Goal: Task Accomplishment & Management: Use online tool/utility

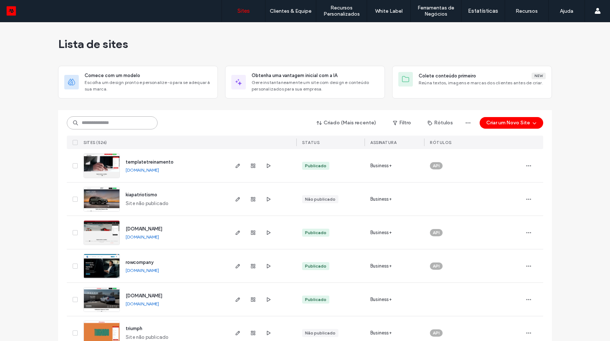
click at [115, 122] on input at bounding box center [112, 122] width 91 height 13
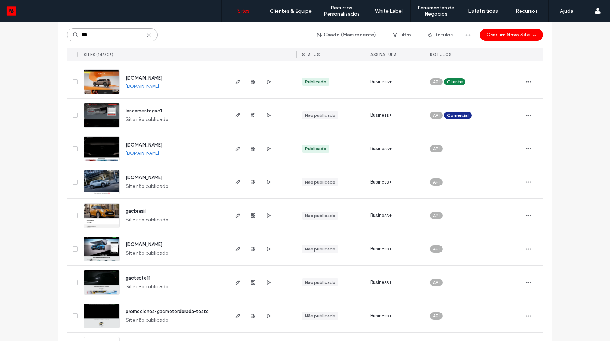
scroll to position [193, 0]
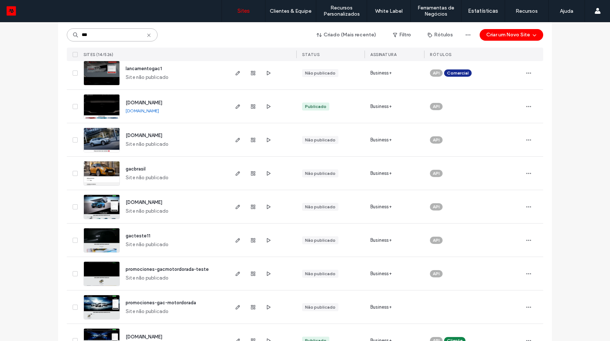
type input "***"
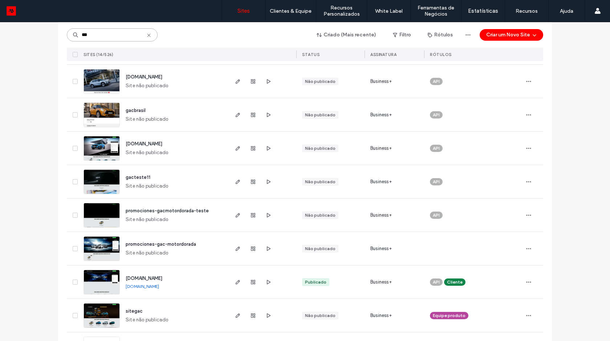
scroll to position [285, 0]
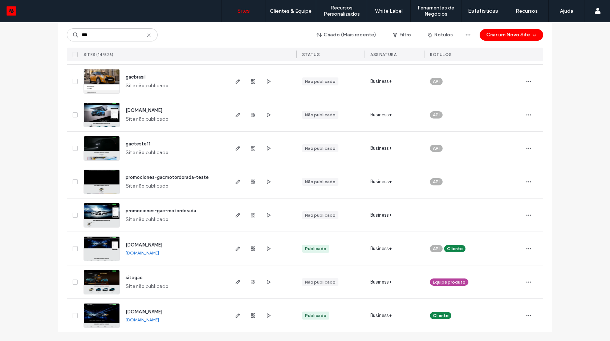
click at [159, 252] on link "[DOMAIN_NAME]" at bounding box center [142, 252] width 33 height 5
click at [149, 318] on link "[DOMAIN_NAME]" at bounding box center [142, 319] width 33 height 5
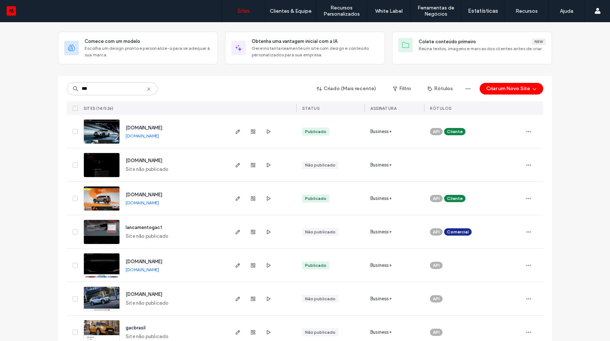
scroll to position [40, 0]
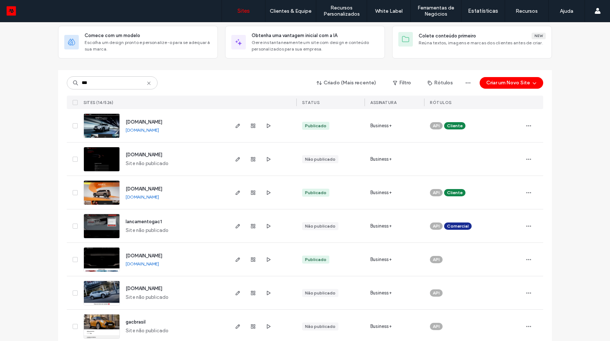
click at [135, 264] on link "[DOMAIN_NAME]" at bounding box center [142, 263] width 33 height 5
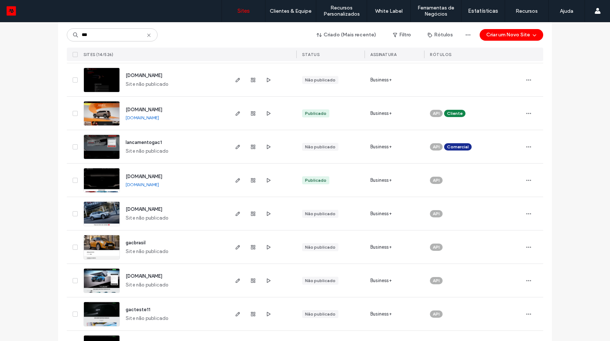
scroll to position [129, 0]
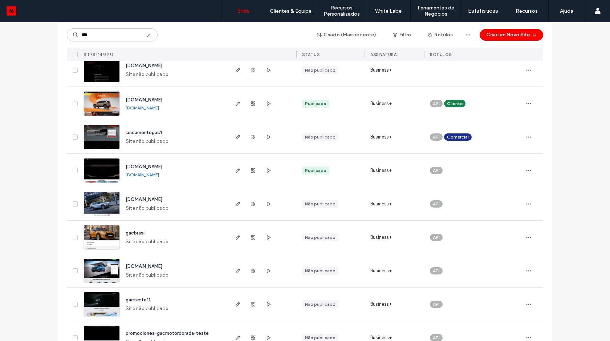
click at [101, 169] on img at bounding box center [102, 182] width 36 height 49
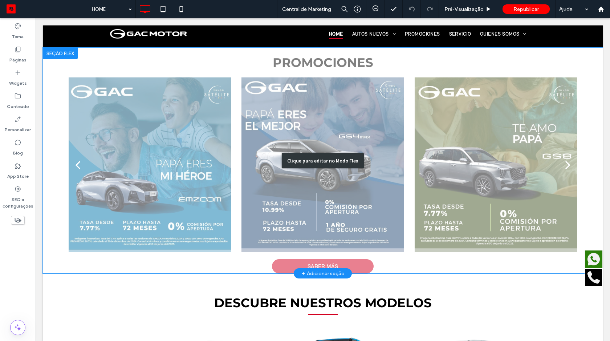
click at [252, 183] on div "Clique para editar no Modo Flex" at bounding box center [323, 161] width 560 height 226
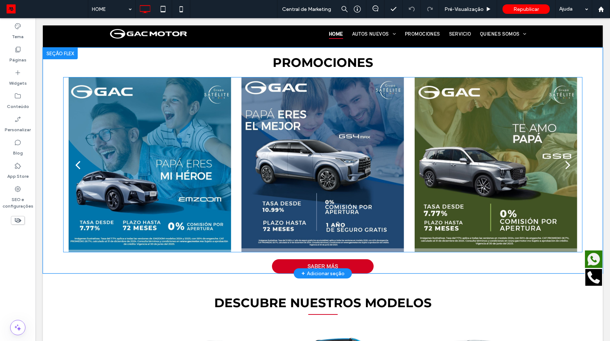
click at [252, 183] on div "Seção Clique para editar no Modo Flex Seção Clique para editar no Modo Flex PRO…" at bounding box center [323, 279] width 560 height 1080
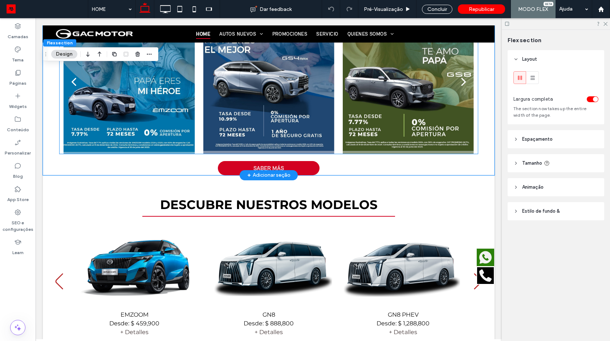
click at [261, 119] on div at bounding box center [268, 86] width 131 height 110
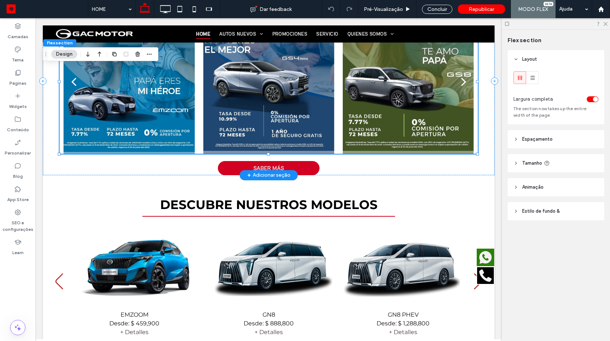
click at [261, 119] on div at bounding box center [268, 86] width 131 height 110
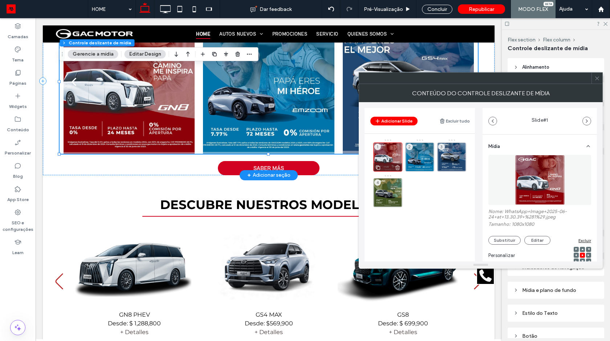
click at [395, 168] on icon at bounding box center [398, 167] width 6 height 7
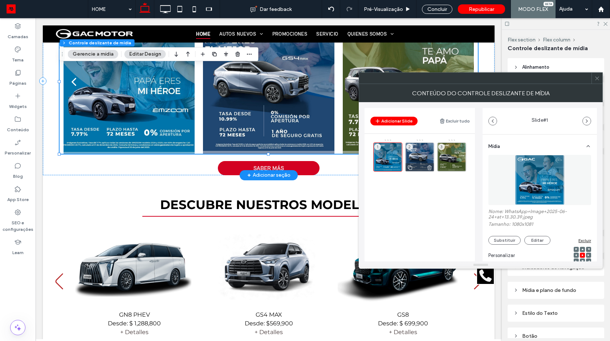
click at [431, 167] on use at bounding box center [429, 167] width 4 height 5
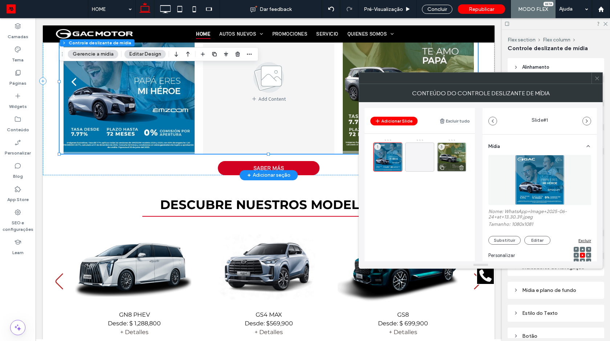
click at [460, 166] on icon at bounding box center [462, 167] width 6 height 7
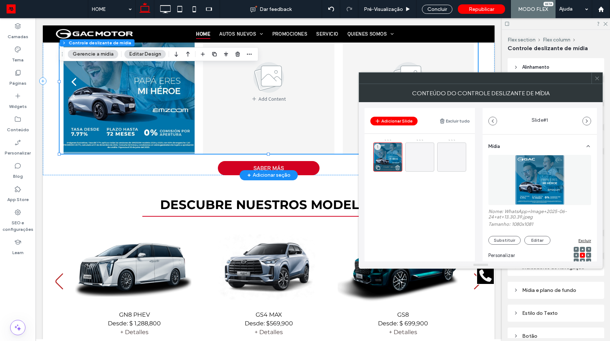
click at [395, 169] on icon at bounding box center [398, 167] width 6 height 7
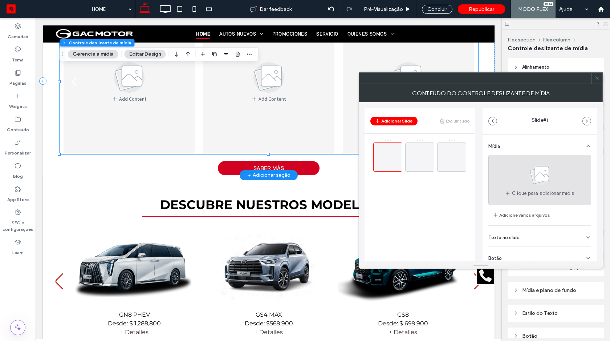
click at [540, 182] on use at bounding box center [539, 174] width 21 height 21
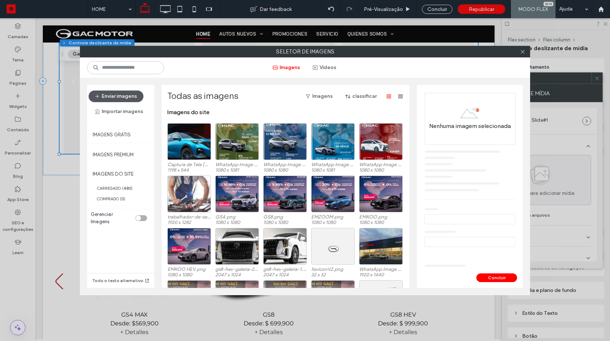
click at [126, 96] on button "Enviar imagens" at bounding box center [116, 96] width 55 height 12
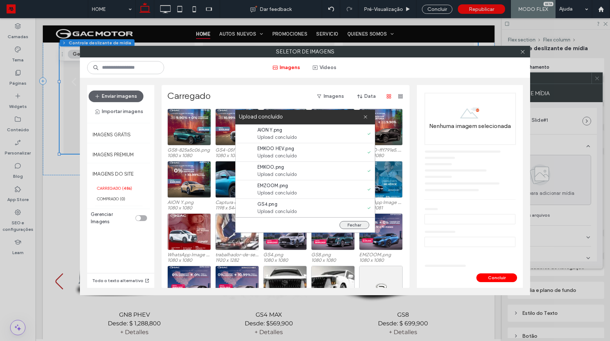
click at [351, 223] on button "Fechar" at bounding box center [355, 225] width 30 height 8
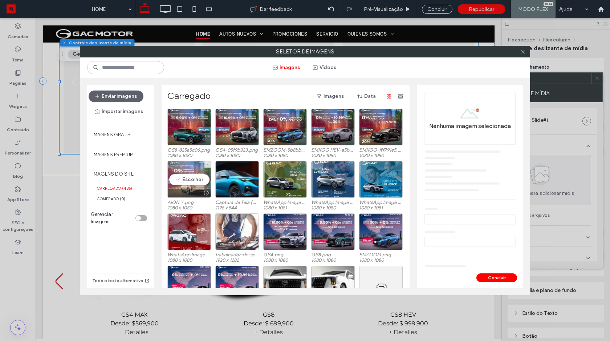
click at [187, 176] on div "Escolher" at bounding box center [189, 179] width 44 height 37
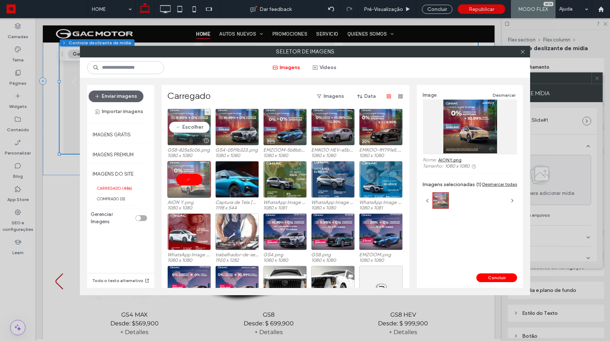
click at [192, 123] on div "Escolher" at bounding box center [189, 127] width 44 height 37
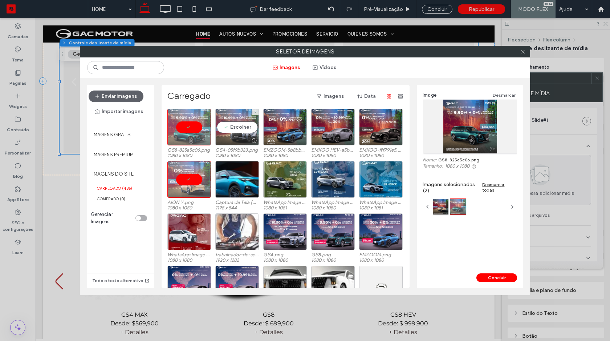
click at [233, 126] on div "Escolher" at bounding box center [237, 127] width 44 height 37
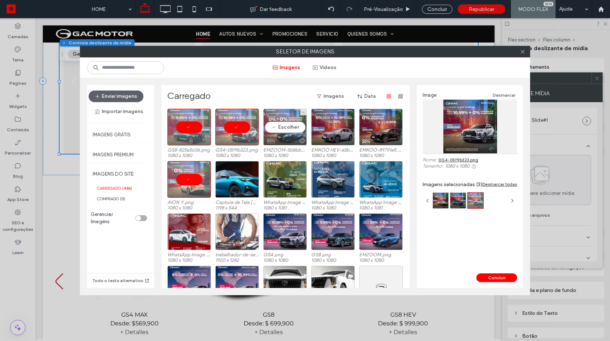
click at [282, 125] on div "Escolher" at bounding box center [285, 127] width 44 height 37
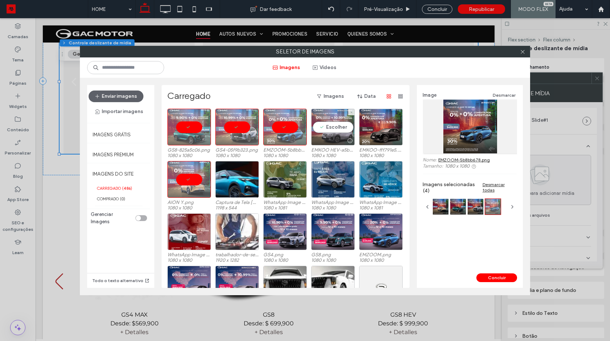
click at [328, 127] on div "Escolher" at bounding box center [333, 127] width 44 height 37
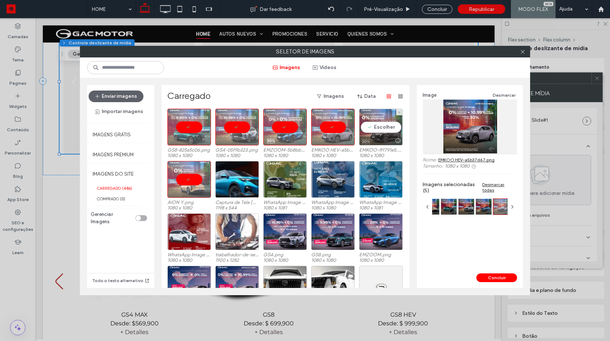
click at [382, 127] on div "Escolher" at bounding box center [381, 127] width 44 height 37
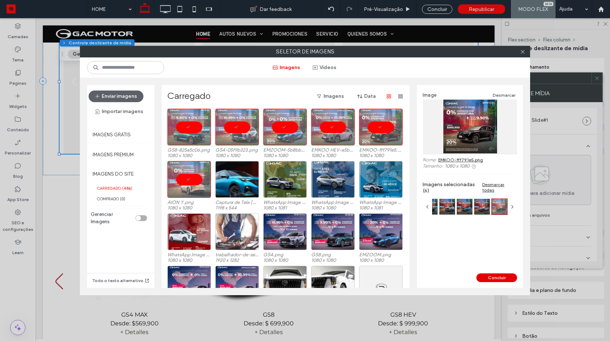
click at [482, 277] on button "Concluir" at bounding box center [496, 277] width 41 height 9
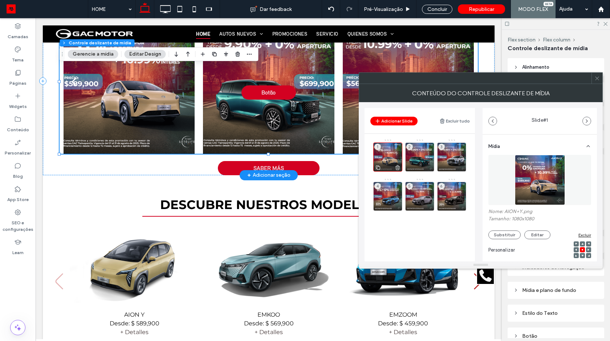
click at [386, 154] on div "1" at bounding box center [387, 156] width 29 height 29
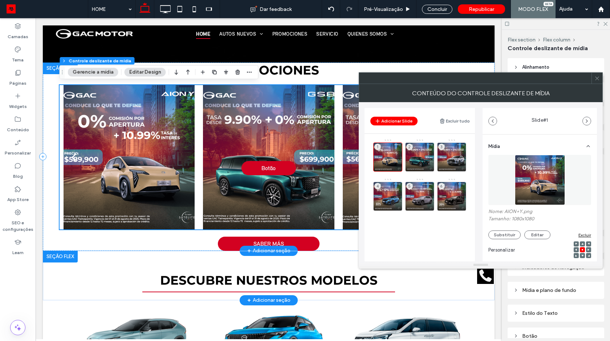
scroll to position [221, 0]
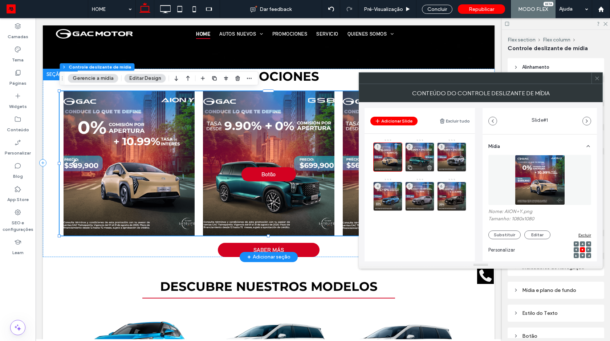
click at [417, 151] on div "2" at bounding box center [419, 156] width 29 height 29
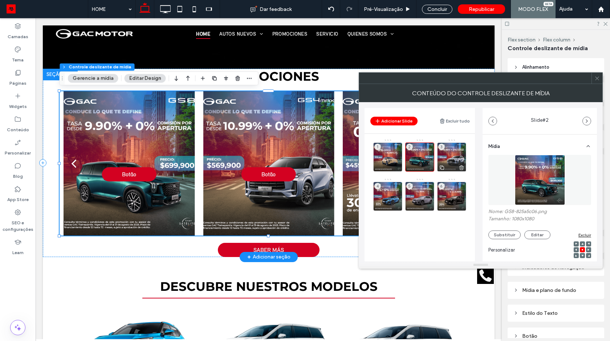
click at [443, 153] on div "3" at bounding box center [451, 156] width 29 height 29
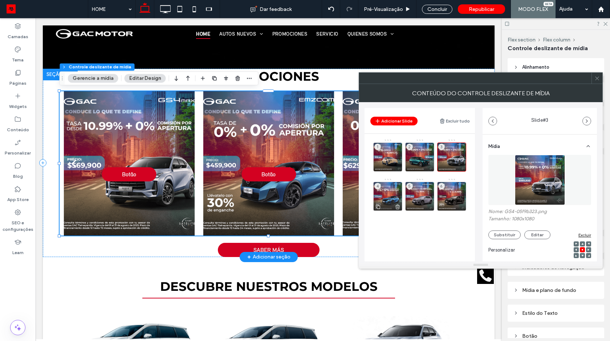
click at [382, 193] on div "4" at bounding box center [387, 196] width 29 height 29
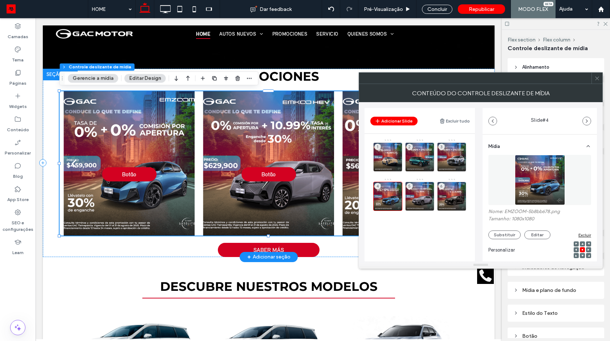
click at [405, 194] on div "1 2 3 4 5 6" at bounding box center [424, 177] width 102 height 76
click at [411, 192] on div "5" at bounding box center [419, 196] width 29 height 29
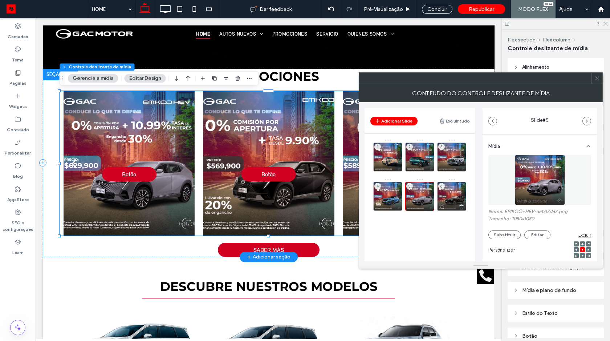
click at [444, 192] on div "6" at bounding box center [451, 196] width 29 height 29
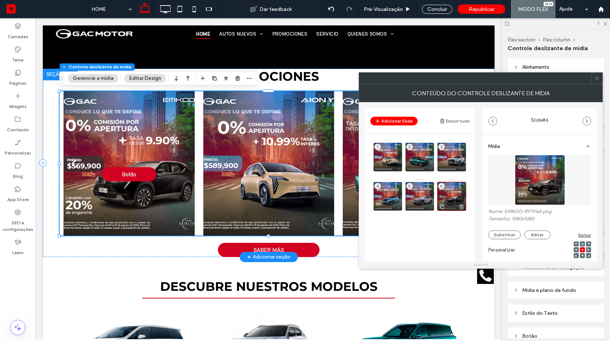
click at [452, 191] on div "6" at bounding box center [451, 196] width 29 height 29
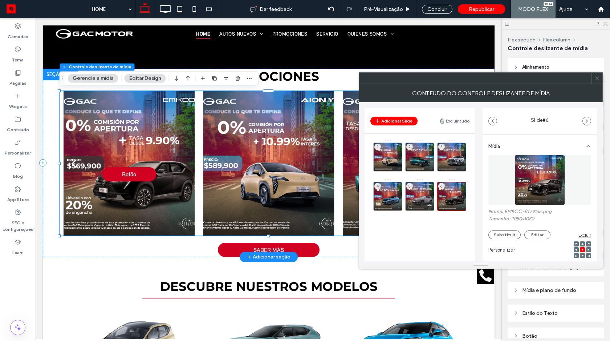
click at [416, 191] on div "5" at bounding box center [419, 196] width 29 height 29
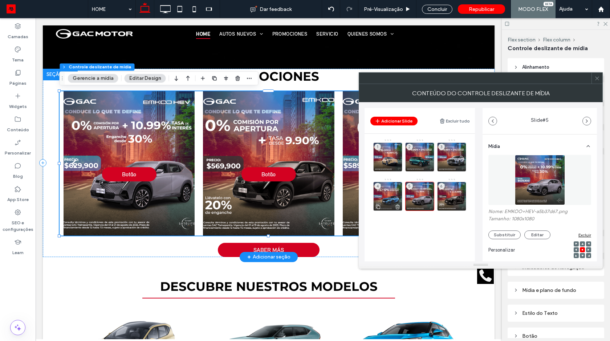
click at [398, 191] on div "4" at bounding box center [387, 196] width 29 height 29
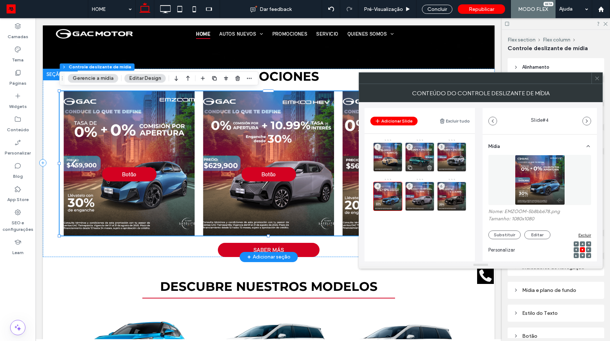
click at [417, 153] on div "2" at bounding box center [419, 156] width 29 height 29
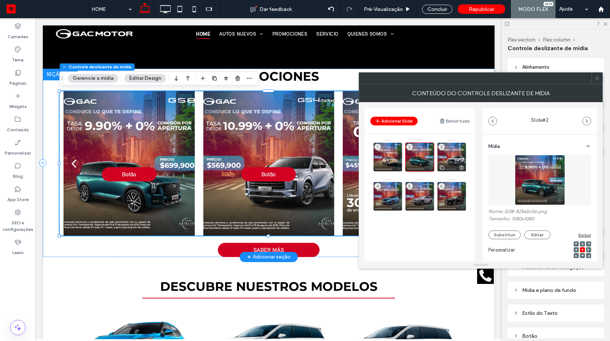
click at [445, 150] on div "3" at bounding box center [451, 156] width 29 height 29
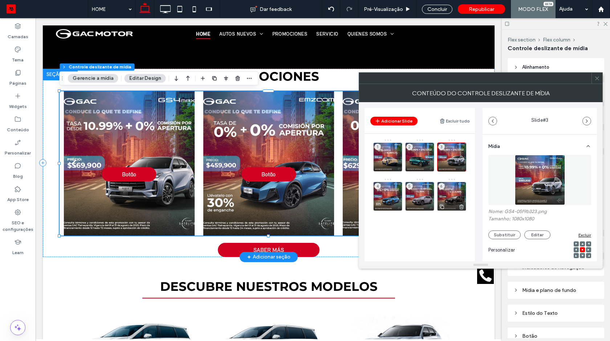
click at [444, 189] on div "6" at bounding box center [451, 196] width 29 height 29
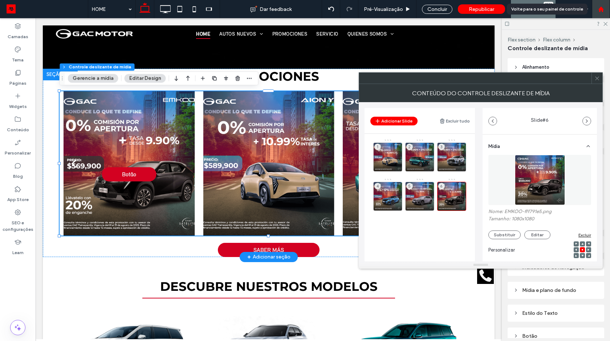
click at [599, 11] on use at bounding box center [600, 8] width 5 height 5
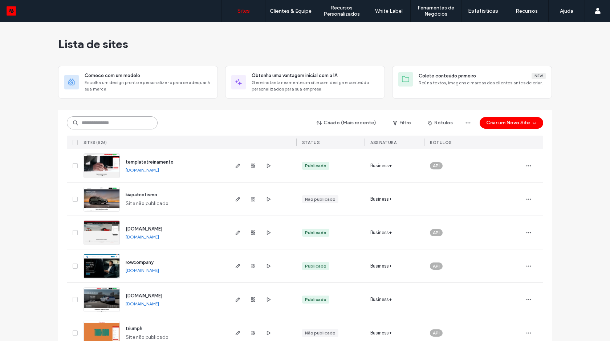
click at [125, 122] on input at bounding box center [112, 122] width 91 height 13
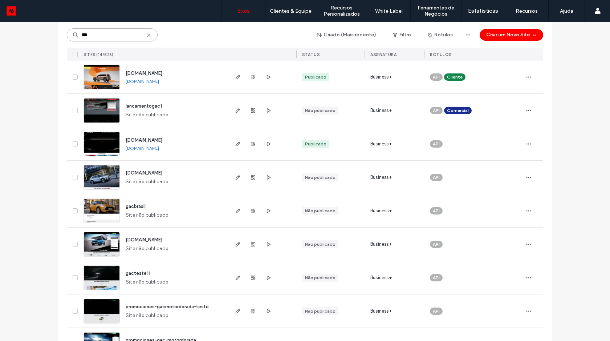
scroll to position [285, 0]
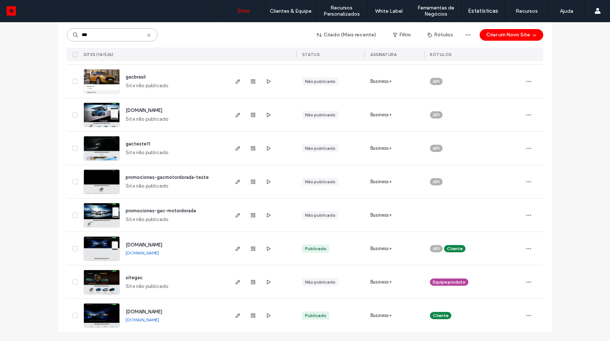
type input "***"
click at [159, 320] on link "[DOMAIN_NAME]" at bounding box center [142, 319] width 33 height 5
